Goal: Task Accomplishment & Management: Manage account settings

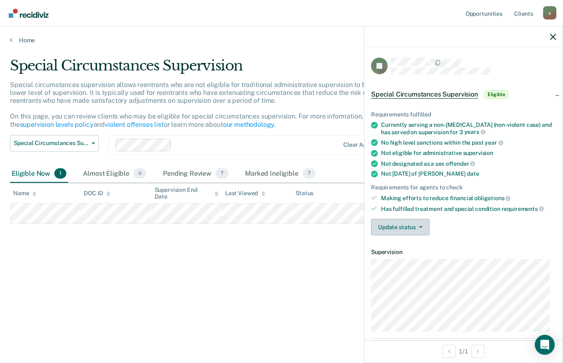
click at [420, 227] on icon "button" at bounding box center [420, 227] width 3 height 2
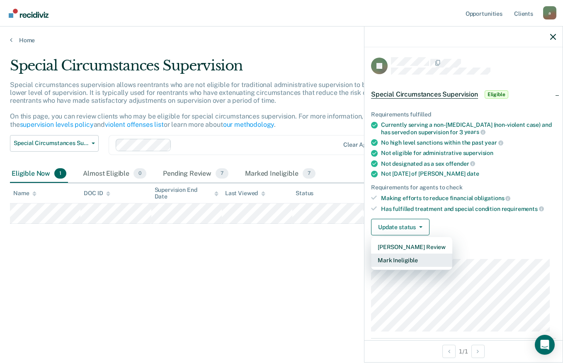
click at [410, 260] on button "Mark Ineligible" at bounding box center [411, 260] width 81 height 13
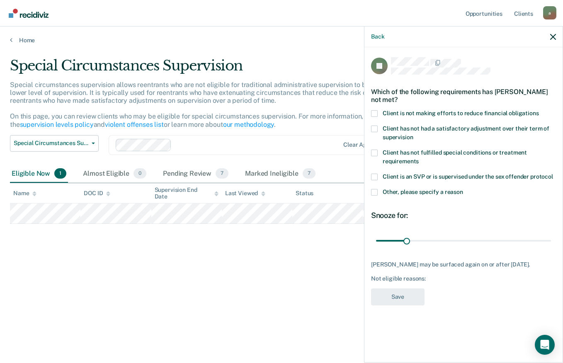
click at [381, 111] on label "Client is not making efforts to reduce financial obligations" at bounding box center [463, 114] width 185 height 9
click at [539, 110] on input "Client is not making efforts to reduce financial obligations" at bounding box center [539, 110] width 0 height 0
click at [393, 294] on button "Save" at bounding box center [397, 297] width 53 height 17
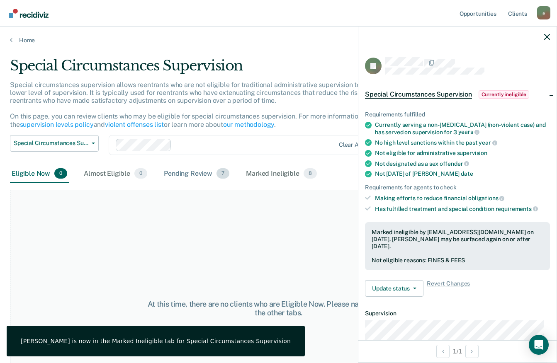
click at [203, 174] on div "Pending Review 7" at bounding box center [196, 174] width 69 height 18
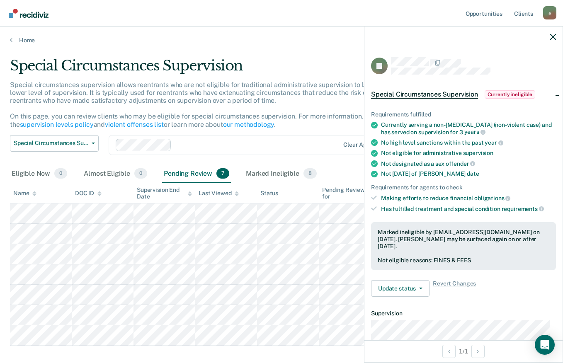
click at [551, 34] on icon "button" at bounding box center [553, 37] width 6 height 6
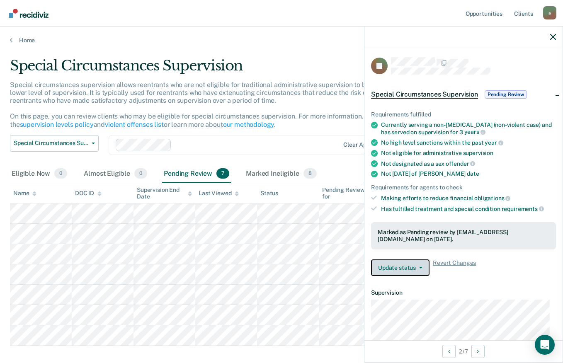
click at [418, 268] on button "Update status" at bounding box center [400, 268] width 58 height 17
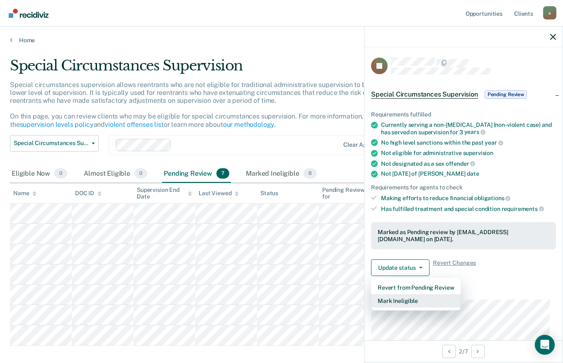
click at [405, 303] on button "Mark Ineligible" at bounding box center [416, 300] width 90 height 13
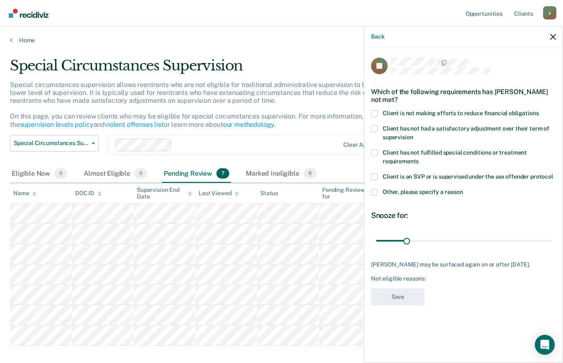
click at [377, 116] on span at bounding box center [374, 113] width 7 height 7
click at [539, 110] on input "Client is not making efforts to reduce financial obligations" at bounding box center [539, 110] width 0 height 0
click at [398, 298] on button "Save" at bounding box center [397, 297] width 53 height 17
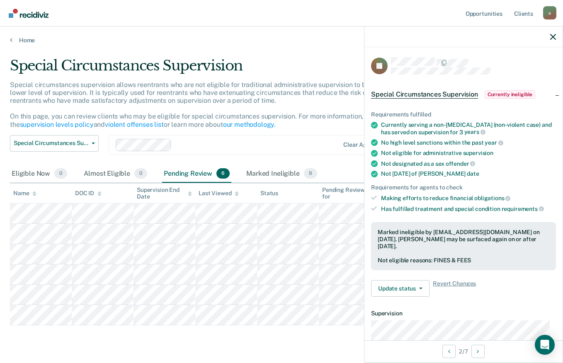
click at [553, 37] on icon "button" at bounding box center [553, 37] width 6 height 6
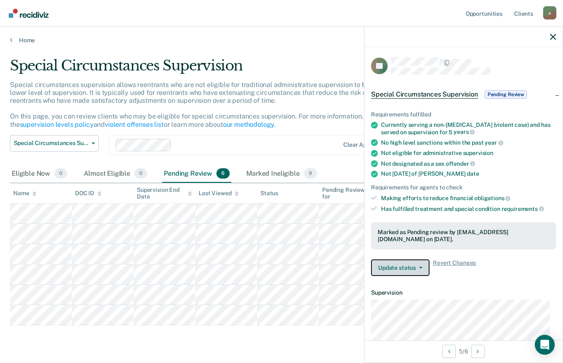
click at [418, 267] on span "button" at bounding box center [419, 268] width 7 height 2
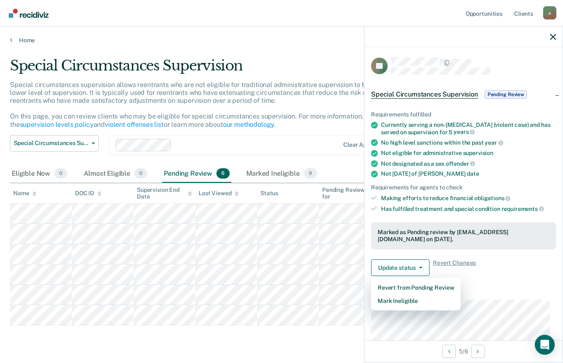
click at [344, 344] on main "Special Circumstances Supervision Special circumstances supervision allows reen…" at bounding box center [281, 202] width 563 height 317
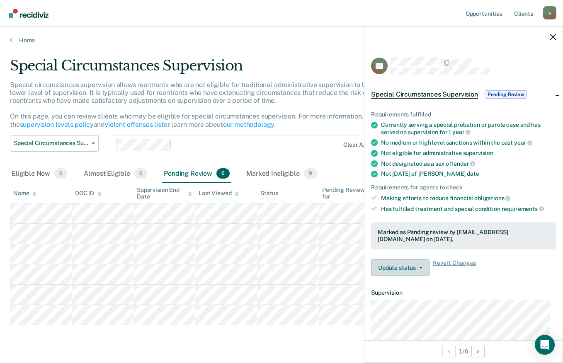
click at [421, 273] on button "Update status" at bounding box center [400, 268] width 58 height 17
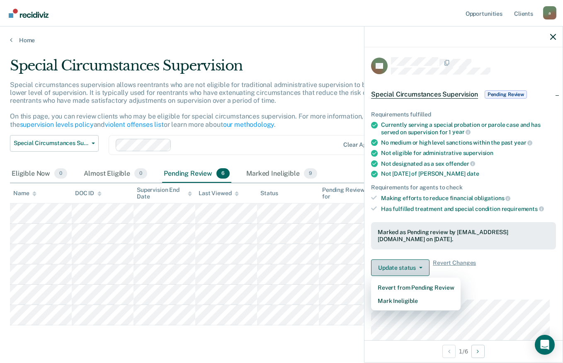
click at [409, 300] on button "Mark Ineligible" at bounding box center [416, 300] width 90 height 13
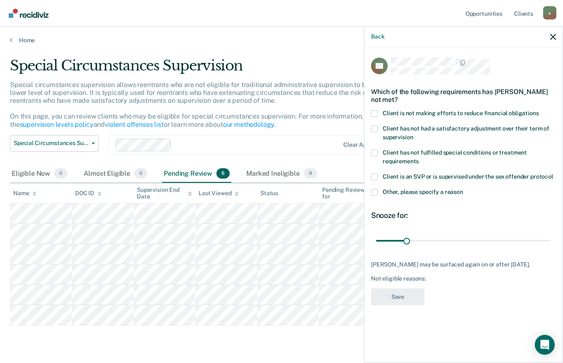
click at [390, 112] on span "Client is not making efforts to reduce financial obligations" at bounding box center [461, 113] width 156 height 7
click at [539, 110] on input "Client is not making efforts to reduce financial obligations" at bounding box center [539, 110] width 0 height 0
click at [403, 299] on button "Save" at bounding box center [397, 297] width 53 height 17
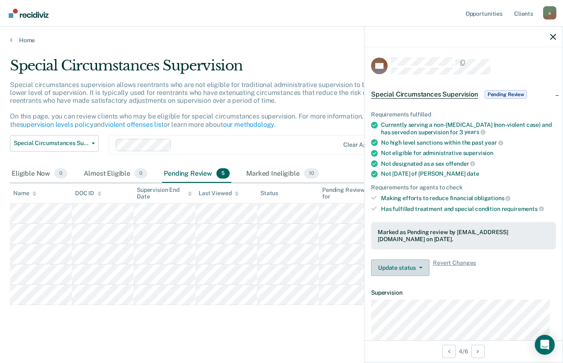
click at [420, 267] on icon "button" at bounding box center [420, 268] width 3 height 2
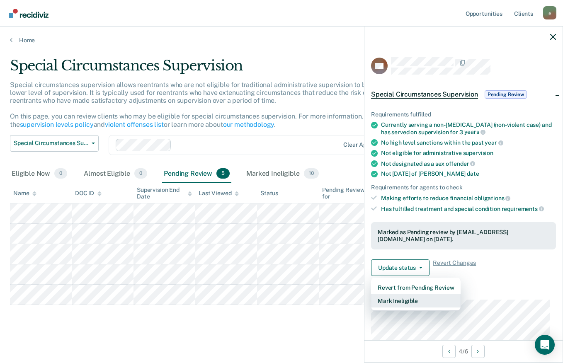
click at [402, 300] on button "Mark Ineligible" at bounding box center [416, 300] width 90 height 13
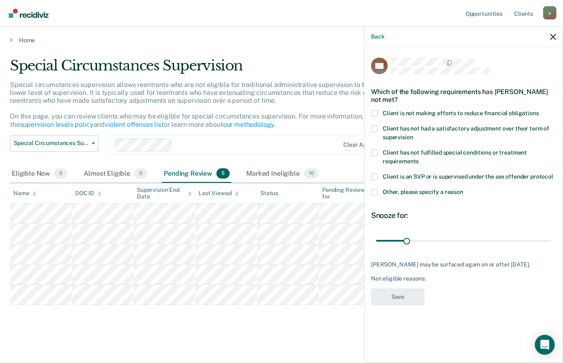
click at [402, 114] on span "Client is not making efforts to reduce financial obligations" at bounding box center [461, 113] width 156 height 7
click at [539, 110] on input "Client is not making efforts to reduce financial obligations" at bounding box center [539, 110] width 0 height 0
click at [402, 300] on button "Save" at bounding box center [397, 297] width 53 height 17
